Goal: Find specific page/section: Find specific page/section

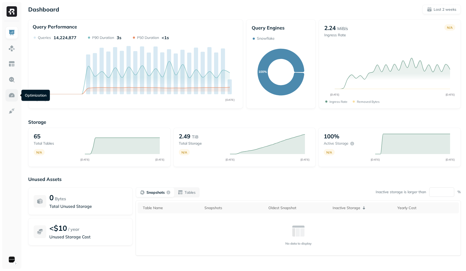
click at [15, 92] on img at bounding box center [11, 95] width 7 height 7
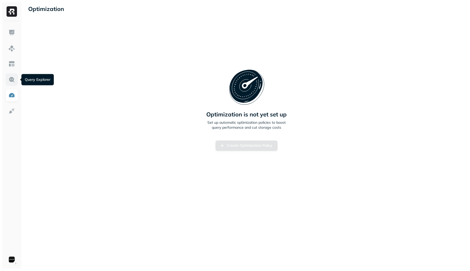
click at [12, 84] on link at bounding box center [11, 79] width 13 height 13
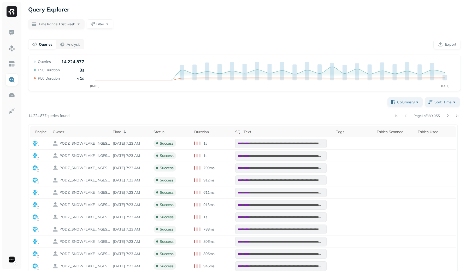
scroll to position [1, 0]
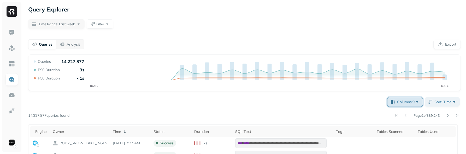
click at [402, 102] on span "Columns: 9" at bounding box center [408, 101] width 23 height 5
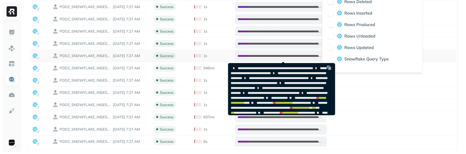
scroll to position [57, 0]
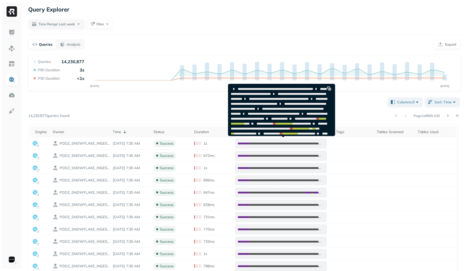
click at [183, 102] on div "**********" at bounding box center [244, 215] width 432 height 239
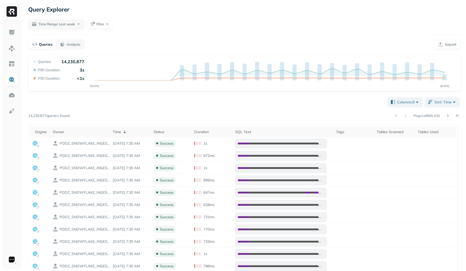
click at [207, 108] on div "**********" at bounding box center [244, 215] width 432 height 239
click at [12, 98] on img at bounding box center [11, 95] width 7 height 7
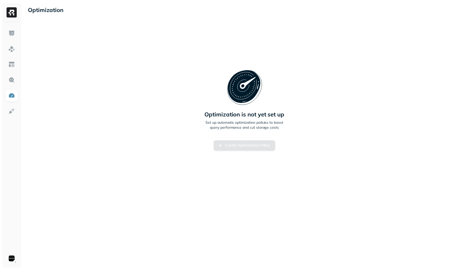
scroll to position [57, 0]
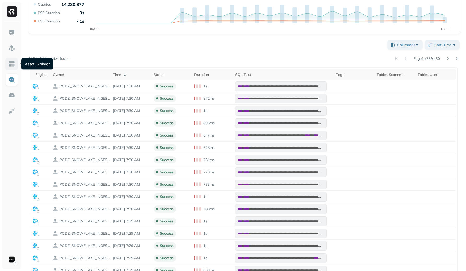
click at [15, 64] on link at bounding box center [11, 64] width 13 height 13
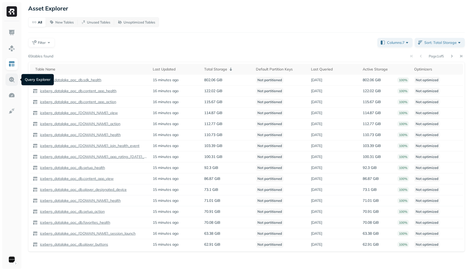
click at [8, 77] on img at bounding box center [11, 79] width 7 height 7
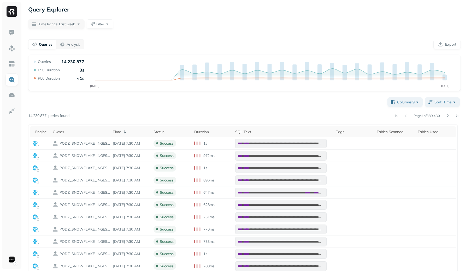
click at [9, 40] on ul at bounding box center [11, 145] width 13 height 239
click at [11, 34] on img at bounding box center [11, 32] width 7 height 7
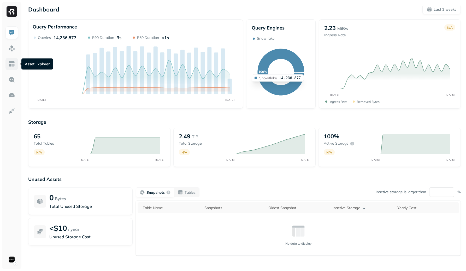
click at [9, 63] on img at bounding box center [11, 64] width 7 height 7
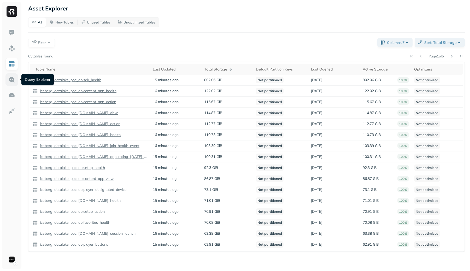
click at [9, 76] on img at bounding box center [11, 79] width 7 height 7
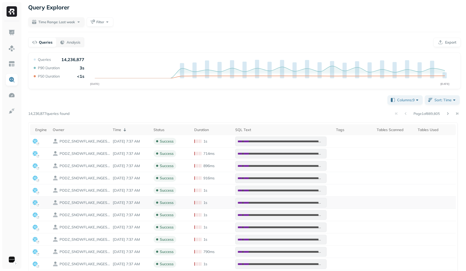
scroll to position [69, 0]
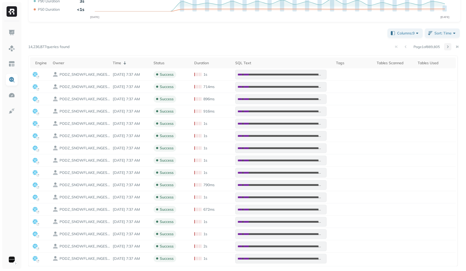
click at [446, 49] on button at bounding box center [447, 46] width 7 height 7
click at [405, 47] on button at bounding box center [405, 46] width 7 height 7
click at [412, 28] on div "**********" at bounding box center [244, 146] width 432 height 239
click at [412, 31] on span "Columns: 9" at bounding box center [408, 33] width 23 height 5
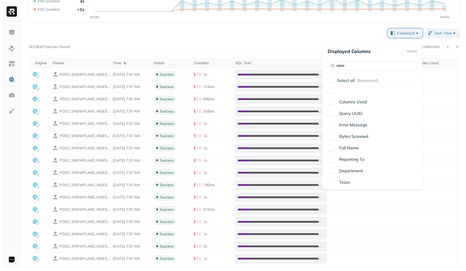
scroll to position [115, 0]
click at [351, 152] on span "Reporting To" at bounding box center [351, 152] width 25 height 5
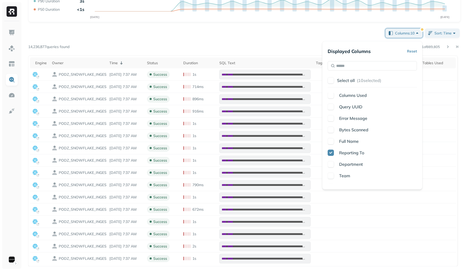
click at [351, 141] on span "Full Name" at bounding box center [349, 141] width 20 height 5
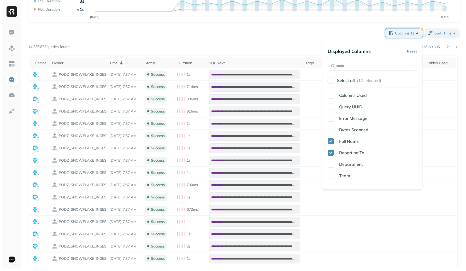
click at [354, 128] on span "Bytes Scanned" at bounding box center [353, 129] width 29 height 5
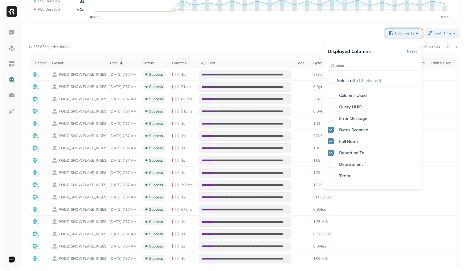
click at [355, 118] on span "Error Message" at bounding box center [353, 118] width 28 height 5
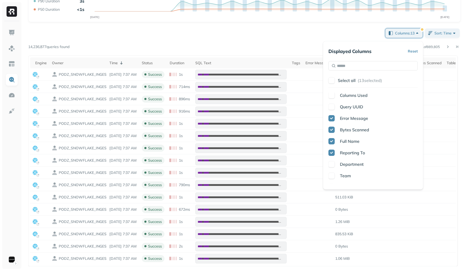
click at [355, 118] on span "Error Message" at bounding box center [354, 118] width 28 height 5
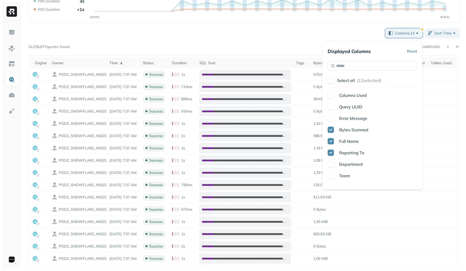
drag, startPoint x: 354, startPoint y: 130, endPoint x: 353, endPoint y: 134, distance: 4.2
click at [354, 130] on span "Bytes Scanned" at bounding box center [353, 129] width 29 height 5
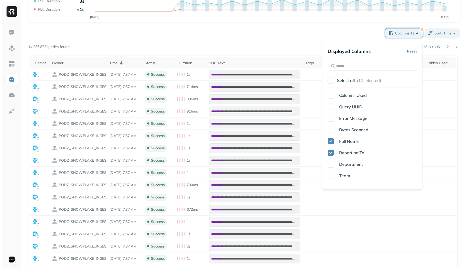
click at [349, 139] on span "Full Name" at bounding box center [349, 141] width 20 height 5
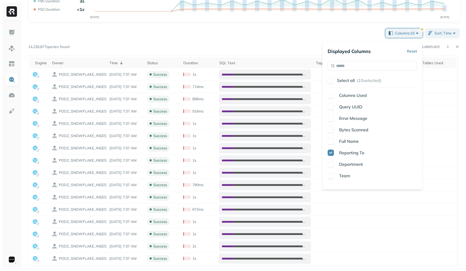
click at [345, 153] on span "Reporting To" at bounding box center [351, 152] width 25 height 5
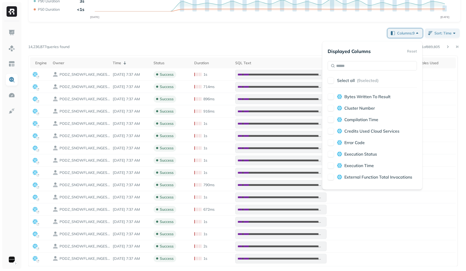
scroll to position [800, 0]
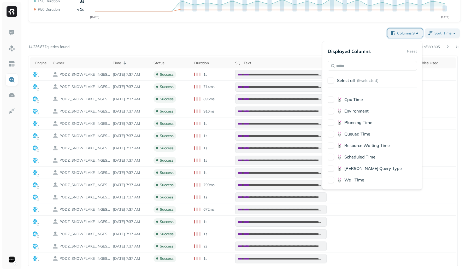
click at [362, 169] on span "Trino Query Type" at bounding box center [372, 168] width 57 height 5
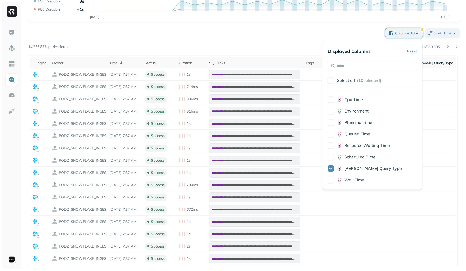
click at [362, 168] on span "Trino Query Type" at bounding box center [372, 168] width 57 height 5
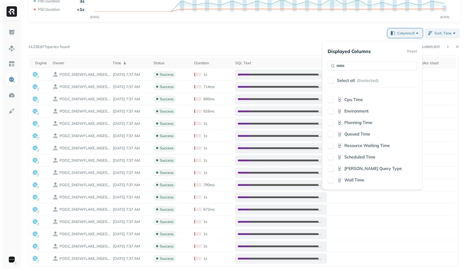
click at [363, 158] on span "Scheduled Time" at bounding box center [359, 156] width 31 height 5
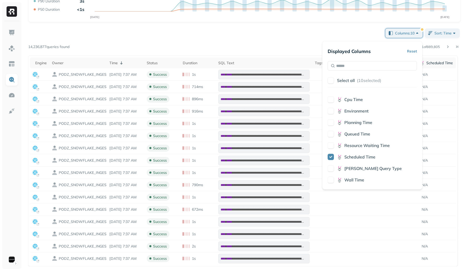
click at [364, 158] on span "Scheduled Time" at bounding box center [359, 156] width 31 height 5
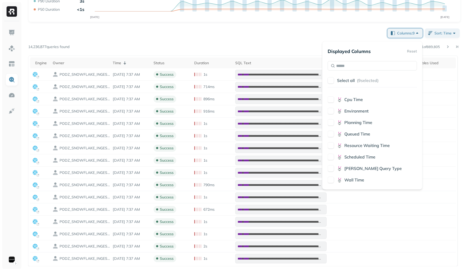
click at [367, 146] on span "Resource Waiting Time" at bounding box center [366, 145] width 45 height 5
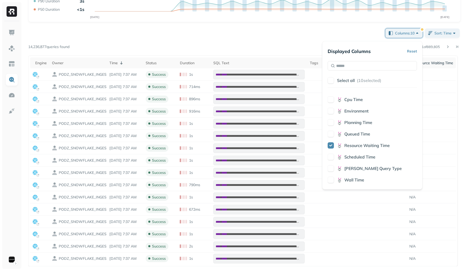
click at [367, 146] on span "Resource Waiting Time" at bounding box center [366, 145] width 45 height 5
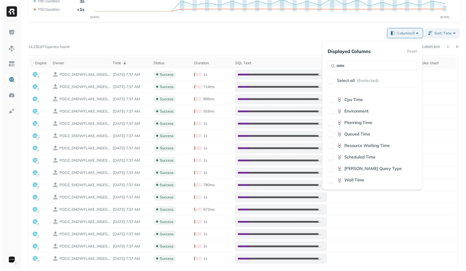
click at [363, 130] on div "Engine Owner Time Status Duration SQL Text Tags Tables Scanned Tables Used Asse…" at bounding box center [371, 138] width 89 height 91
click at [362, 133] on span "Queued Time" at bounding box center [357, 133] width 26 height 5
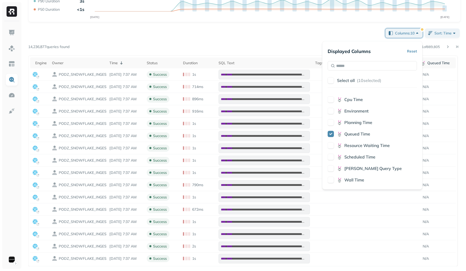
click at [362, 133] on span "Queued Time" at bounding box center [357, 133] width 26 height 5
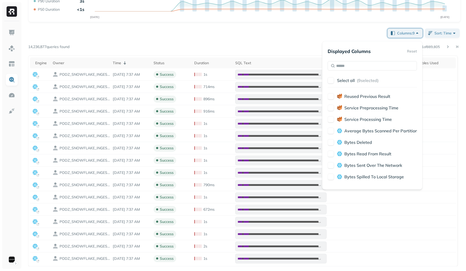
scroll to position [0, 0]
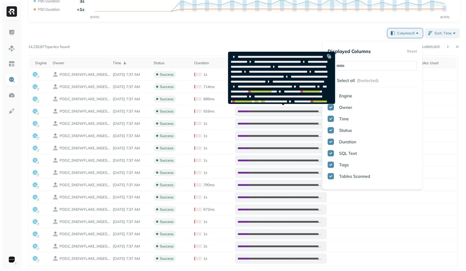
click at [273, 57] on pre "**********" at bounding box center [280, 99] width 104 height 94
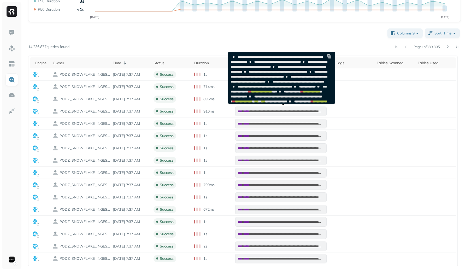
click at [286, 43] on div "**********" at bounding box center [244, 146] width 432 height 239
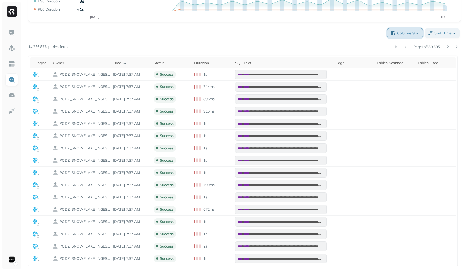
click at [401, 33] on span "Columns: 9" at bounding box center [408, 33] width 23 height 5
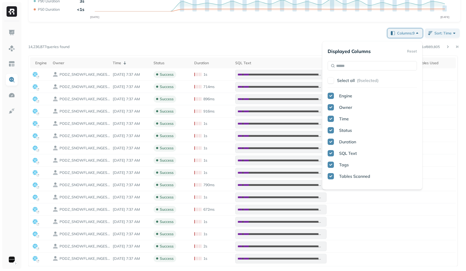
click at [332, 79] on button "button" at bounding box center [330, 80] width 6 height 6
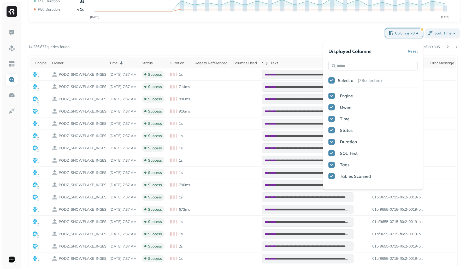
click at [333, 81] on button "button" at bounding box center [331, 80] width 6 height 6
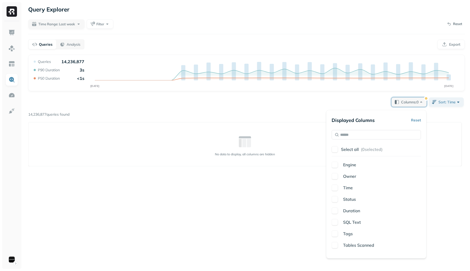
click at [332, 151] on button "button" at bounding box center [334, 149] width 6 height 6
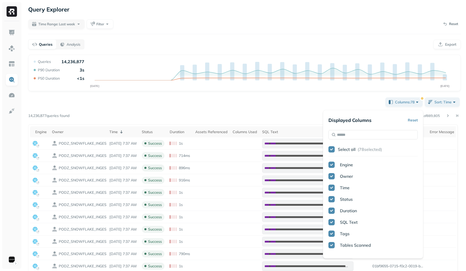
click at [294, 108] on div "Columns: 78 Sort: Time Page 1 of 889,805 14,236,877 queries found Engine Owner …" at bounding box center [244, 215] width 432 height 239
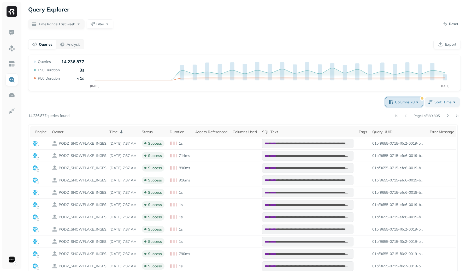
click at [408, 103] on span "Columns: 78" at bounding box center [407, 101] width 25 height 5
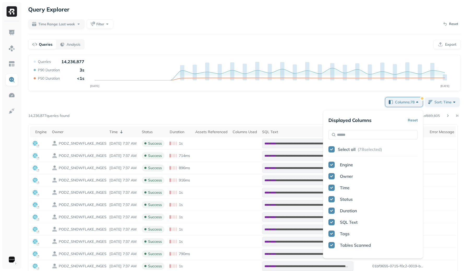
click at [337, 150] on div "Select all ( 78 selected)" at bounding box center [372, 149] width 89 height 9
click at [329, 149] on button "button" at bounding box center [331, 149] width 6 height 6
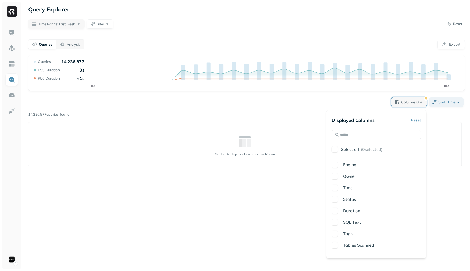
click at [332, 148] on button "button" at bounding box center [334, 149] width 6 height 6
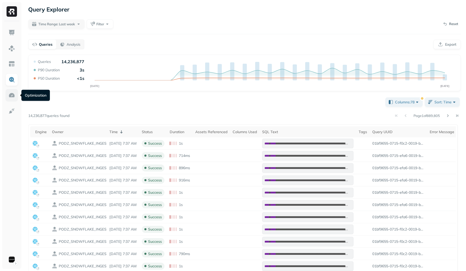
click at [13, 97] on img at bounding box center [11, 95] width 7 height 7
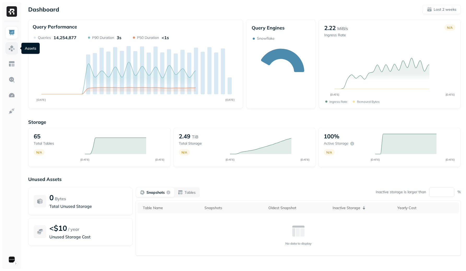
click at [13, 49] on img at bounding box center [11, 48] width 7 height 7
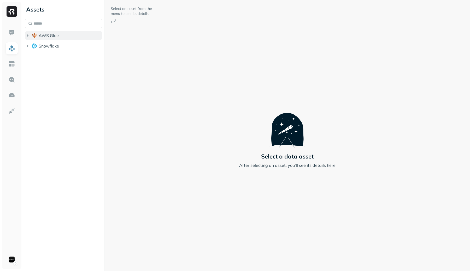
click at [30, 36] on button "AWS Glue" at bounding box center [63, 35] width 77 height 8
click at [36, 46] on img "button" at bounding box center [34, 45] width 5 height 5
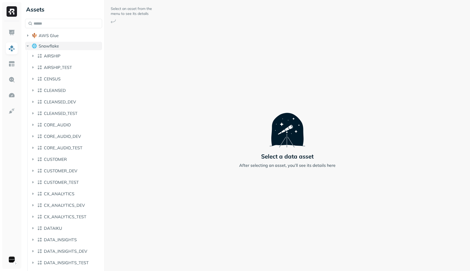
click at [59, 47] on button "Snowflake" at bounding box center [63, 46] width 77 height 8
